Goal: Information Seeking & Learning: Learn about a topic

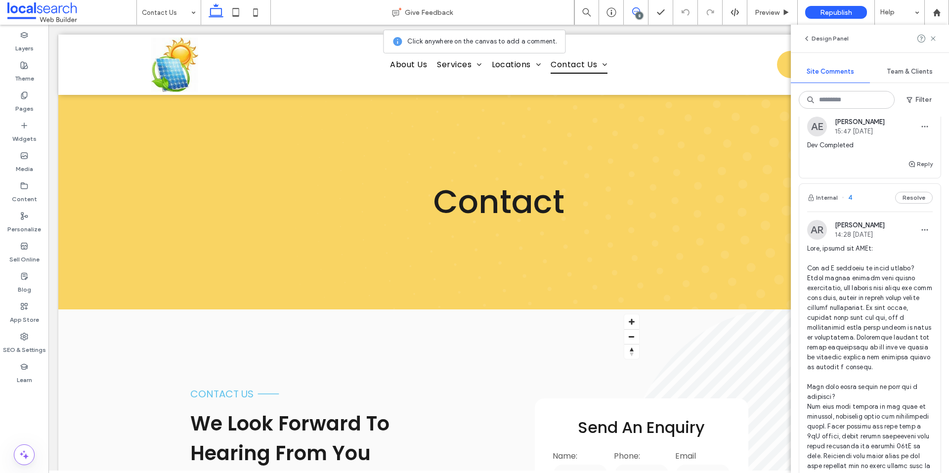
scroll to position [817, 0]
click at [822, 243] on img at bounding box center [817, 233] width 20 height 20
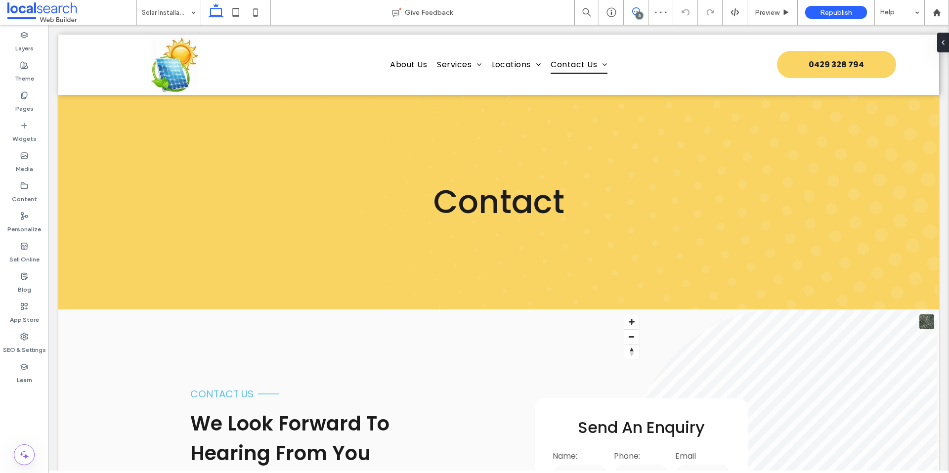
click at [635, 12] on icon at bounding box center [636, 11] width 8 height 8
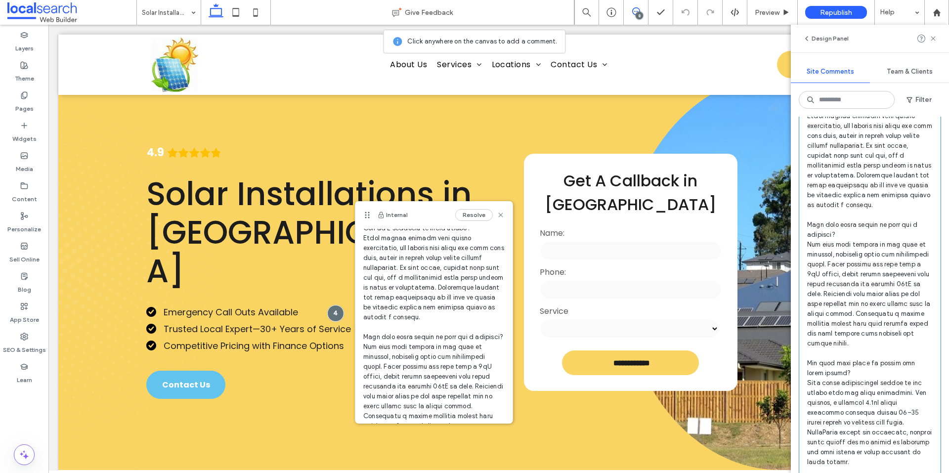
scroll to position [983, 0]
click at [931, 40] on icon at bounding box center [933, 39] width 8 height 8
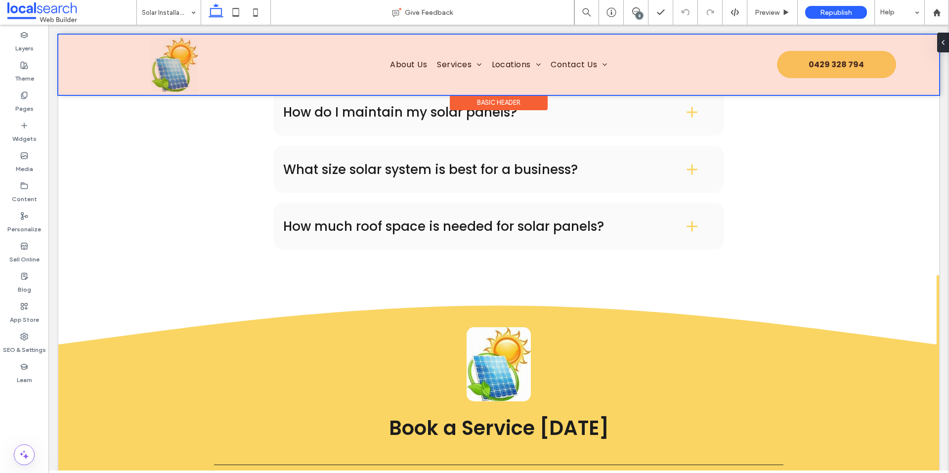
scroll to position [1524, 0]
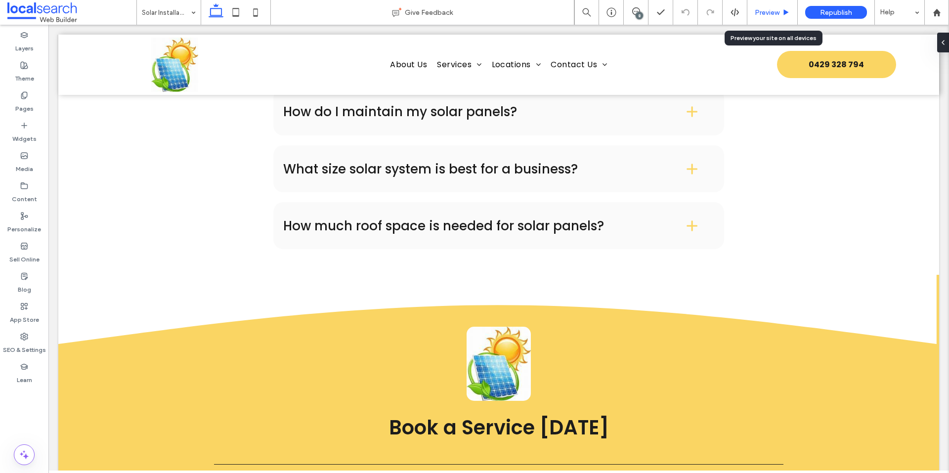
drag, startPoint x: 766, startPoint y: 12, endPoint x: 475, endPoint y: 231, distance: 364.4
click at [766, 12] on span "Preview" at bounding box center [767, 12] width 25 height 8
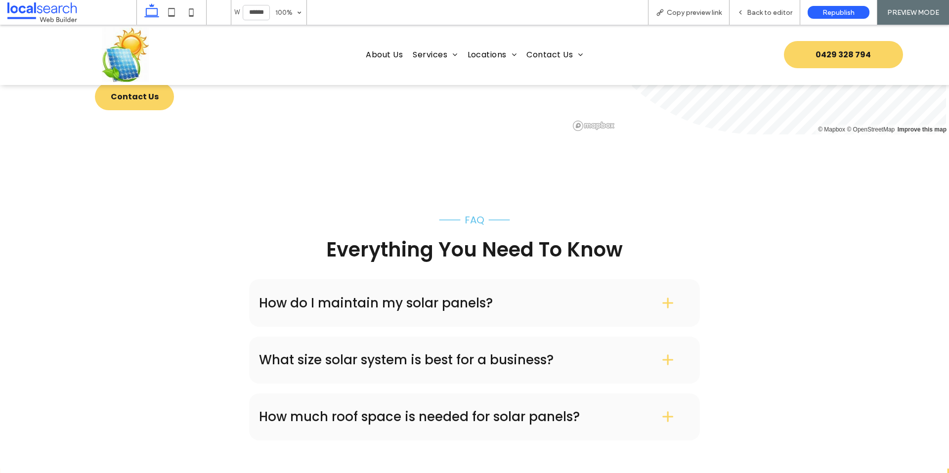
scroll to position [1323, 0]
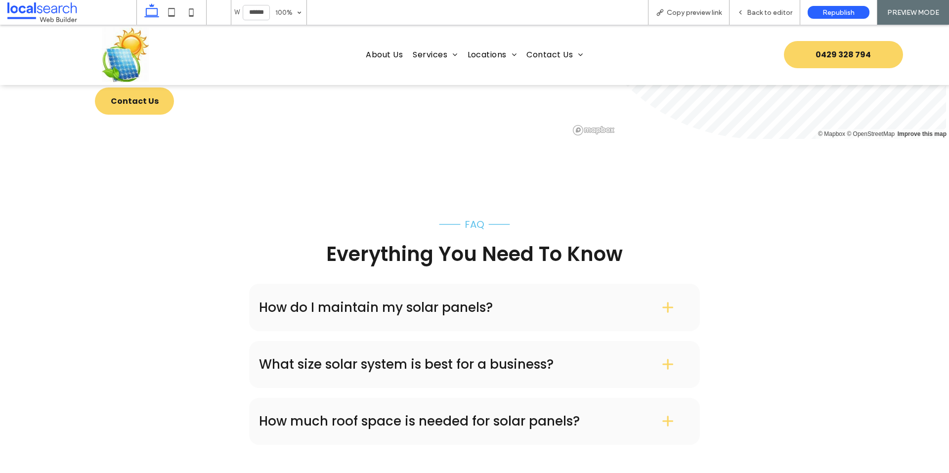
click at [335, 301] on h4 "How do I maintain my solar panels?" at bounding box center [444, 307] width 371 height 13
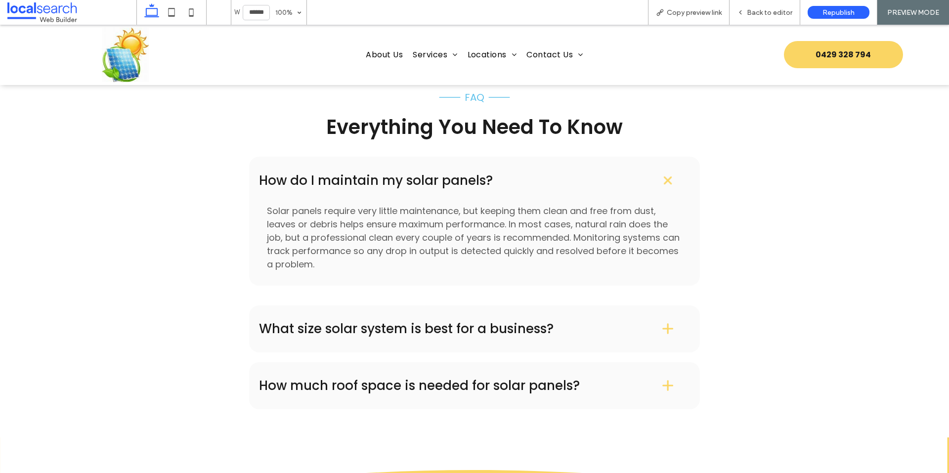
scroll to position [1465, 0]
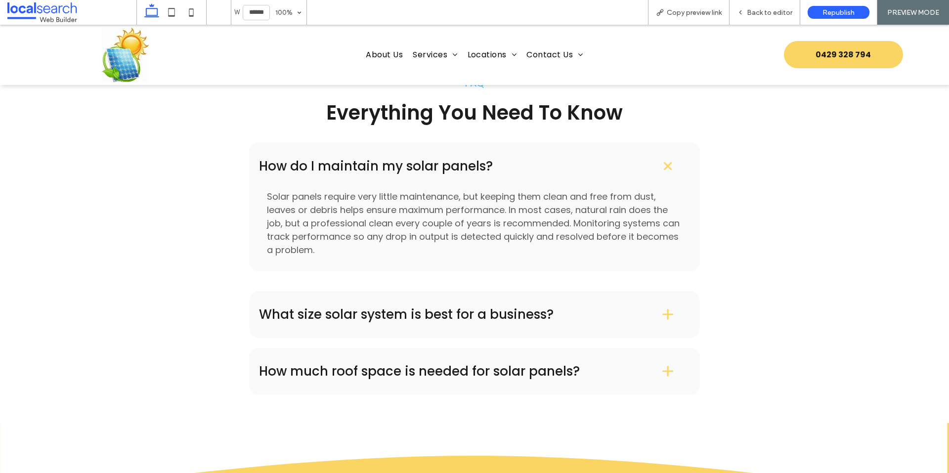
click at [326, 308] on h4 "What size solar system is best for a business?" at bounding box center [444, 314] width 371 height 13
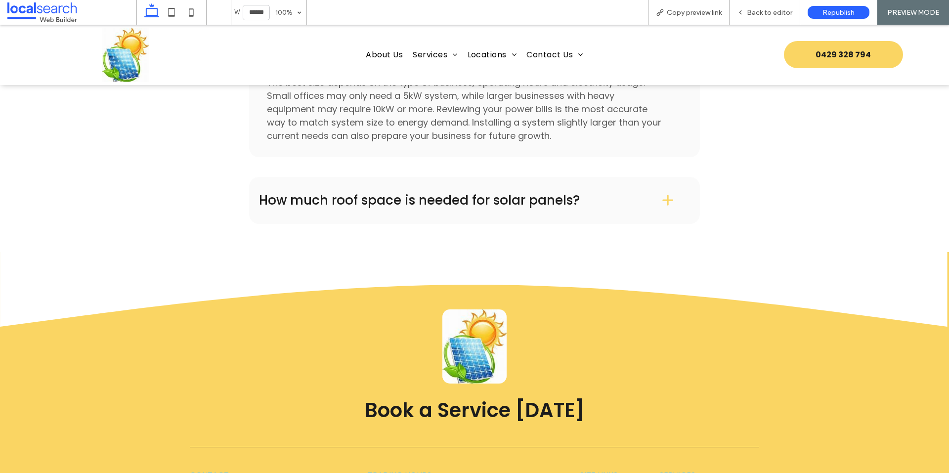
click at [335, 194] on div "How much roof space is needed for solar panels?" at bounding box center [474, 200] width 451 height 47
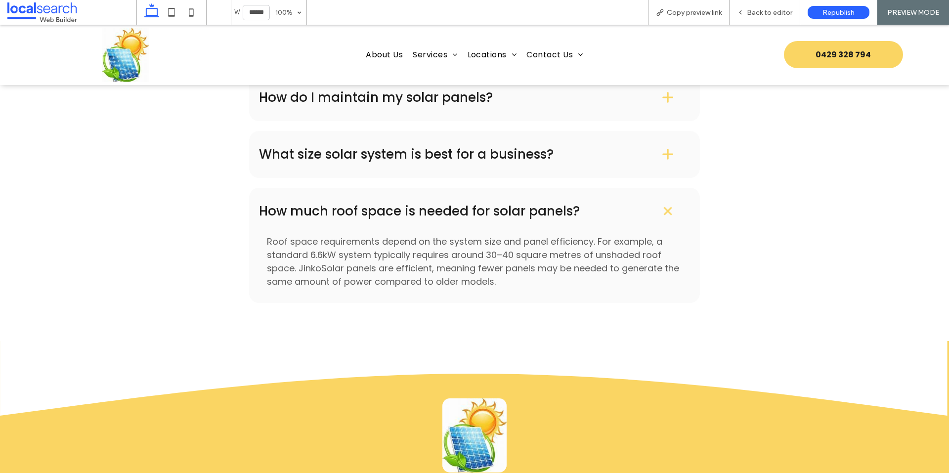
scroll to position [1520, 0]
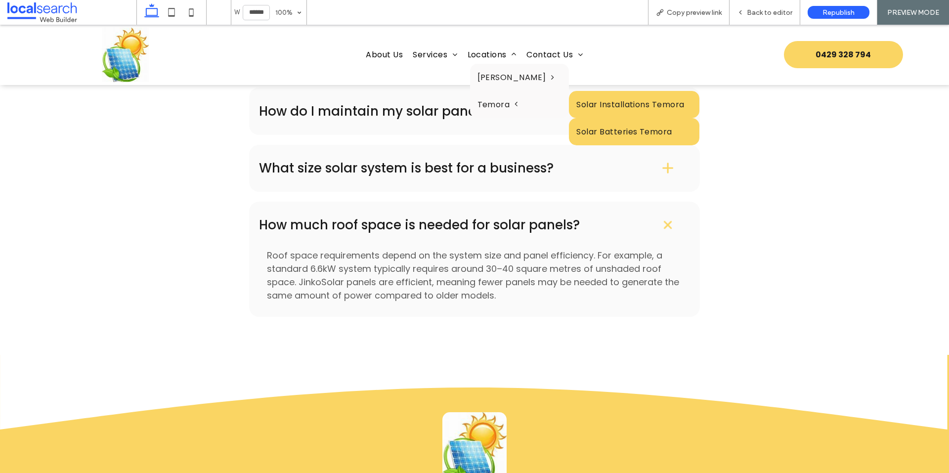
click at [569, 133] on link "Solar Batteries Temora" at bounding box center [634, 131] width 130 height 27
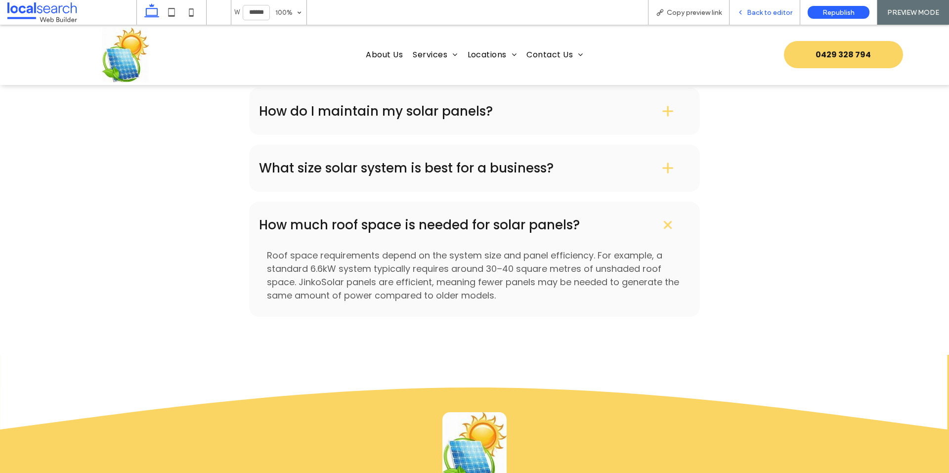
click at [744, 9] on icon at bounding box center [740, 12] width 7 height 7
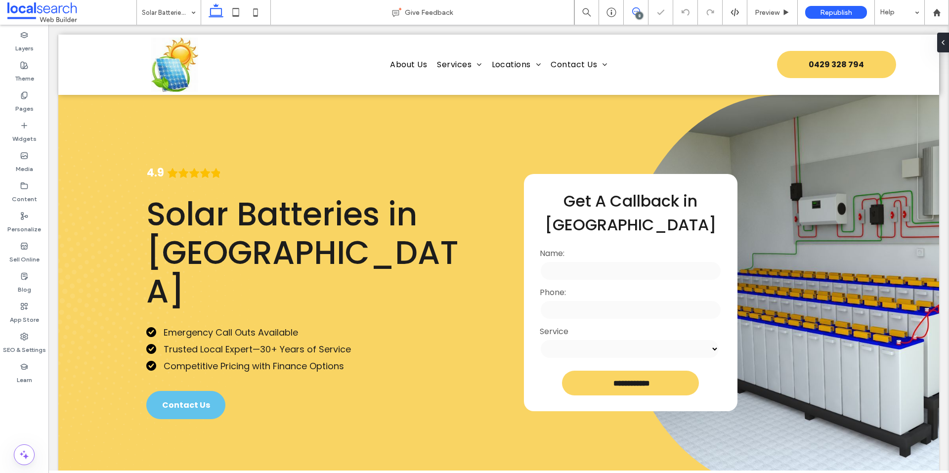
click at [634, 12] on icon at bounding box center [636, 11] width 8 height 8
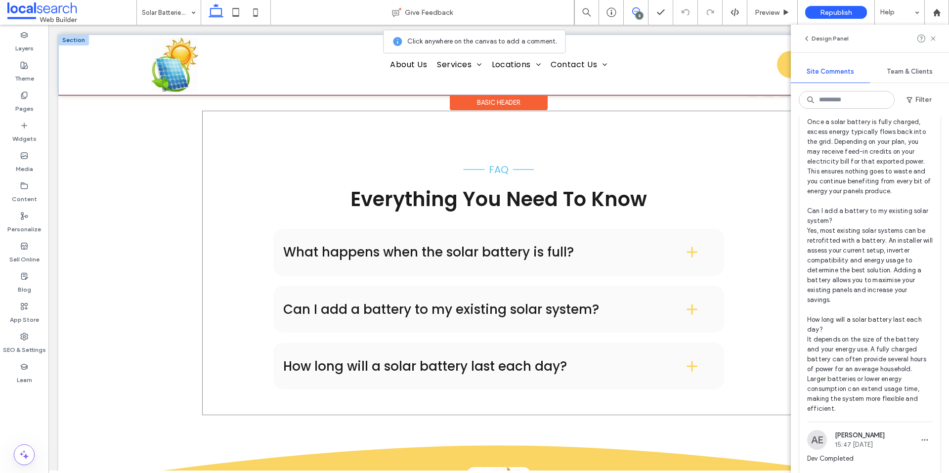
scroll to position [1336, 0]
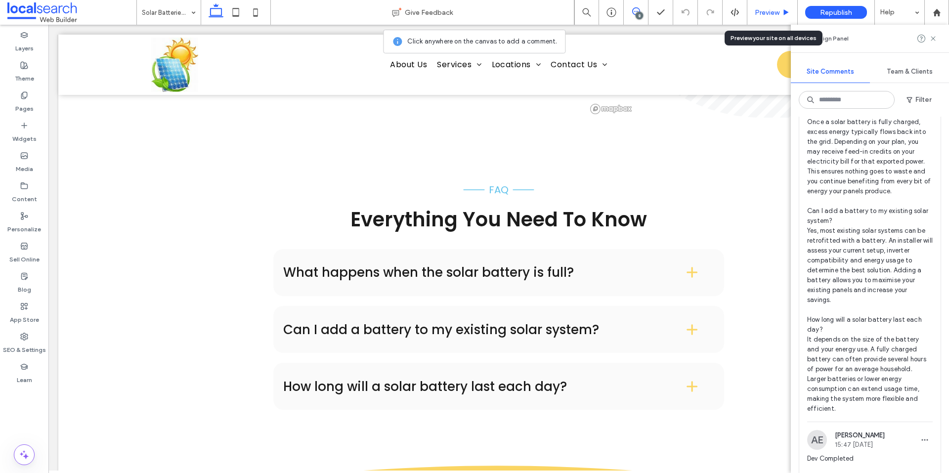
click at [758, 14] on span "Preview" at bounding box center [767, 12] width 25 height 8
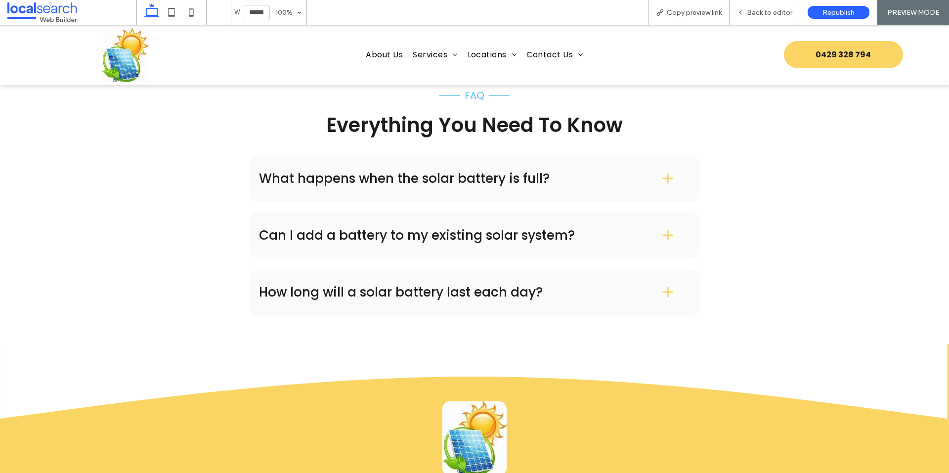
scroll to position [1388, 0]
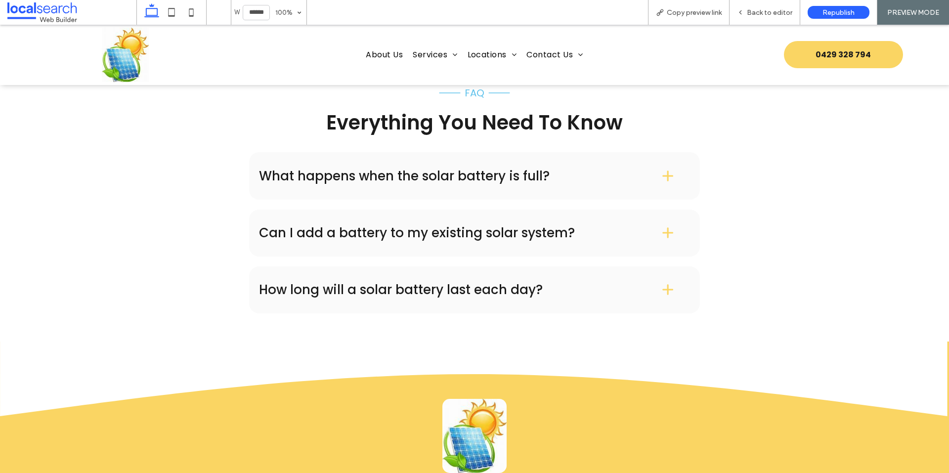
click at [482, 186] on div "What happens when the solar battery is full?" at bounding box center [474, 175] width 451 height 47
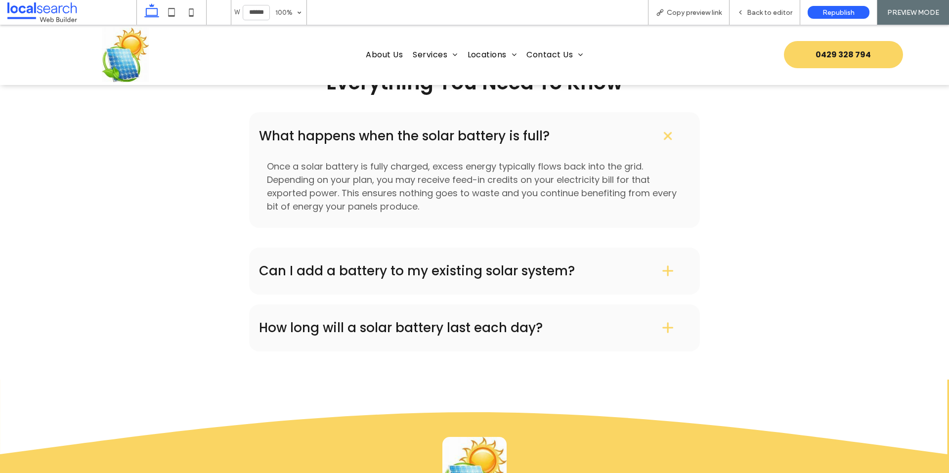
scroll to position [1437, 0]
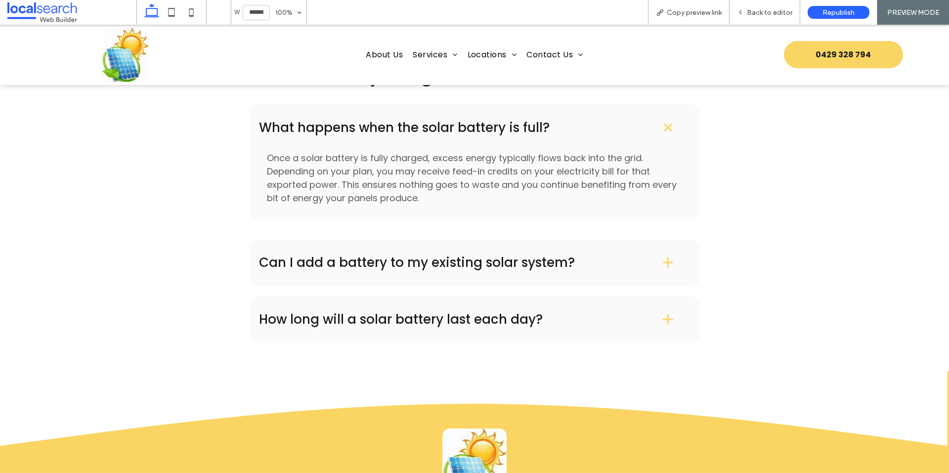
click at [315, 260] on h4 "Can I add a battery to my existing solar system?" at bounding box center [444, 262] width 371 height 13
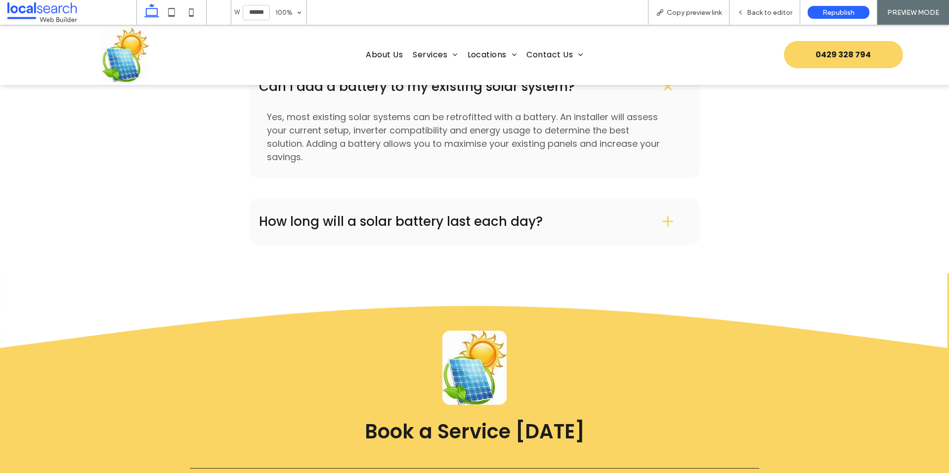
scroll to position [1535, 0]
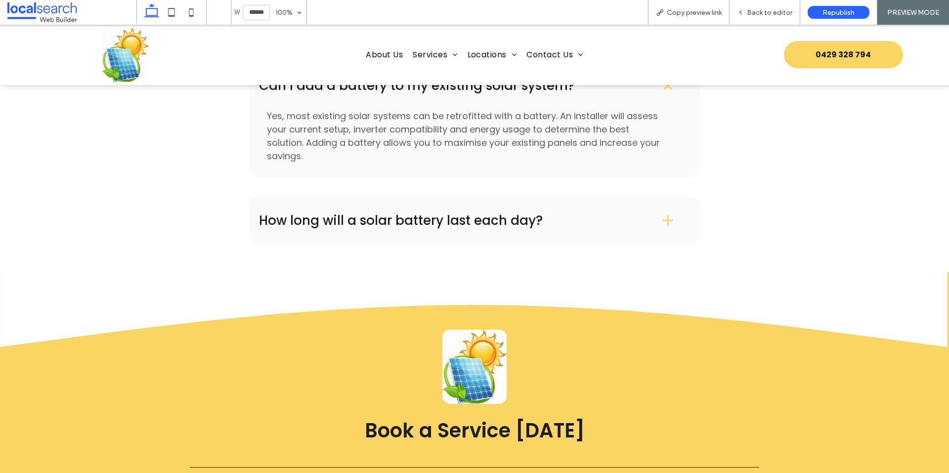
click at [328, 218] on h4 "How long will a solar battery last each day?" at bounding box center [444, 220] width 371 height 13
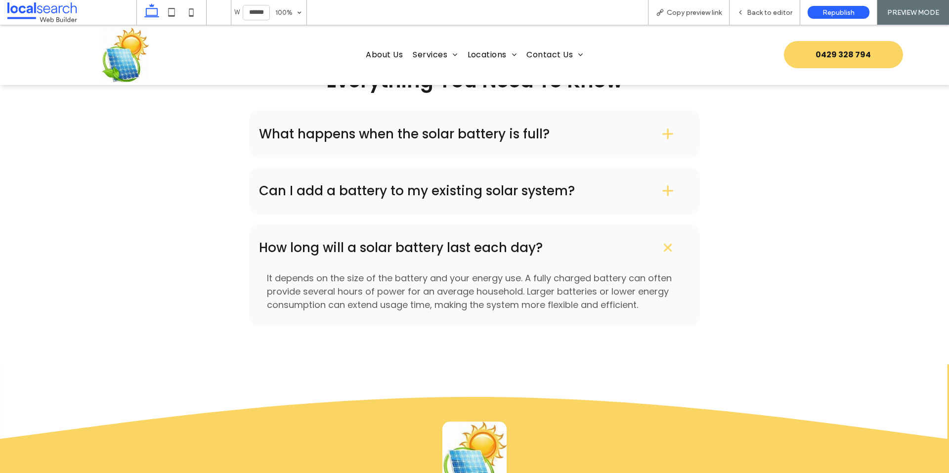
scroll to position [1338, 0]
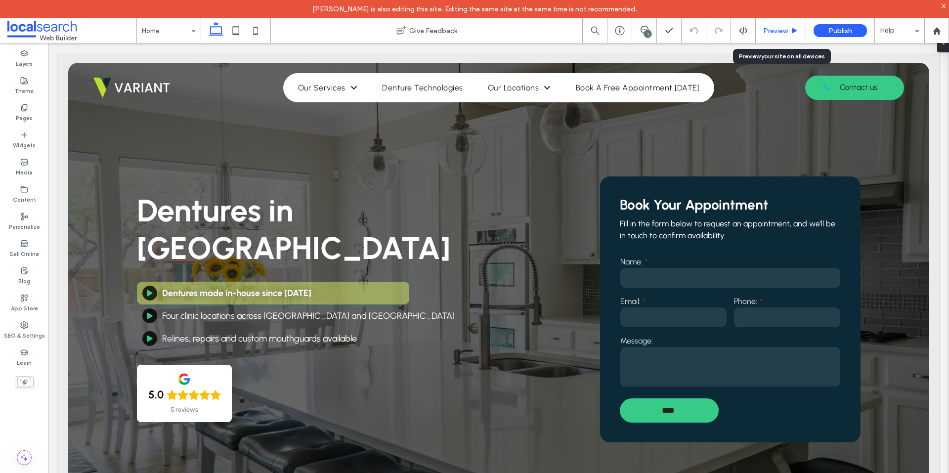
click at [770, 25] on div "Preview" at bounding box center [781, 30] width 50 height 25
click at [763, 31] on div "Preview" at bounding box center [781, 31] width 50 height 8
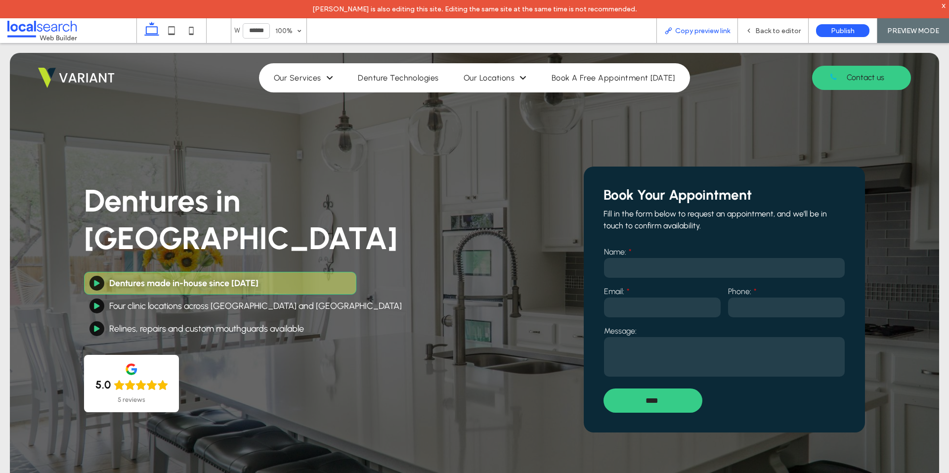
click at [710, 29] on span "Copy preview link" at bounding box center [702, 31] width 55 height 8
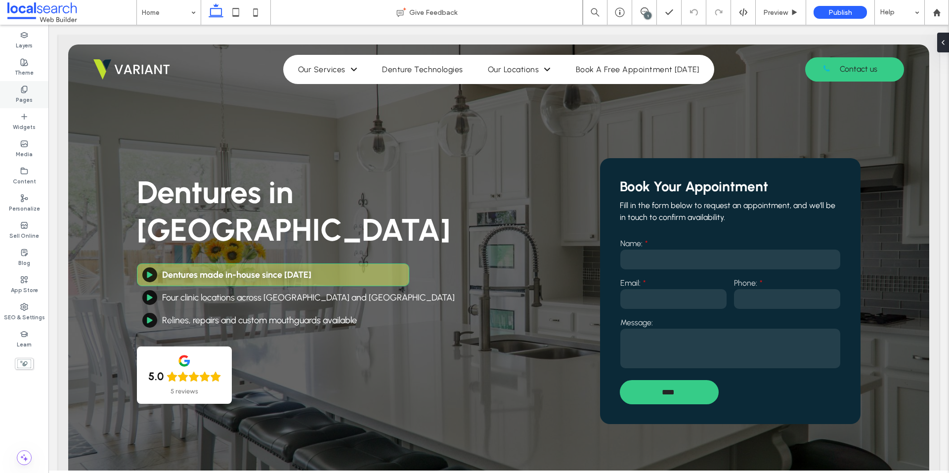
click at [38, 86] on div "Pages" at bounding box center [24, 94] width 48 height 27
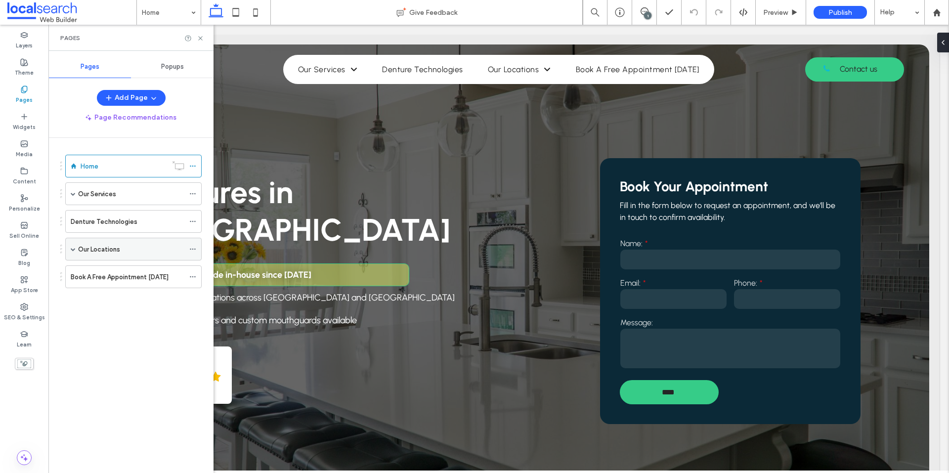
click at [73, 250] on span at bounding box center [73, 249] width 5 height 5
click at [71, 193] on span at bounding box center [73, 193] width 5 height 5
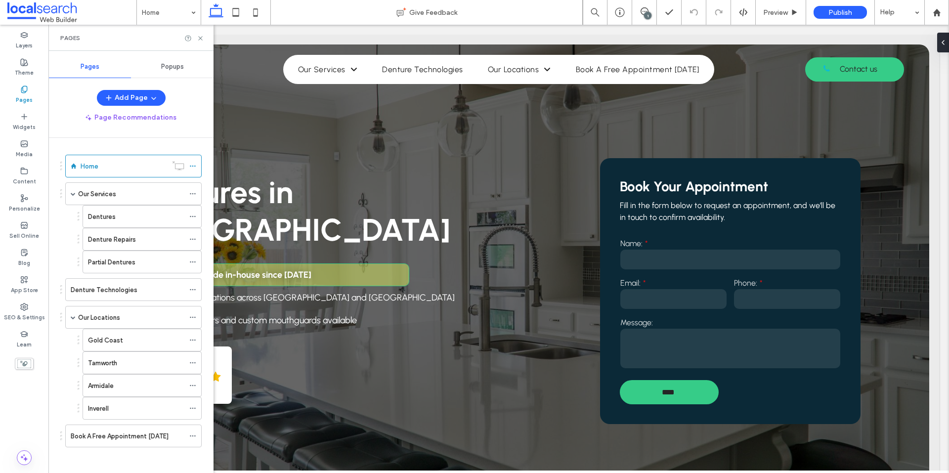
scroll to position [4, 0]
